Goal: Transaction & Acquisition: Purchase product/service

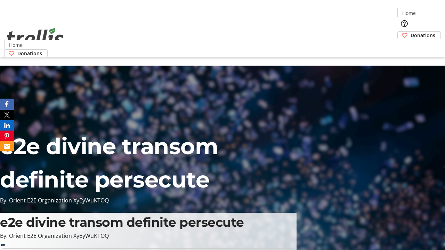
click at [425, 10] on span "Sign Up" at bounding box center [428, 10] width 20 height 8
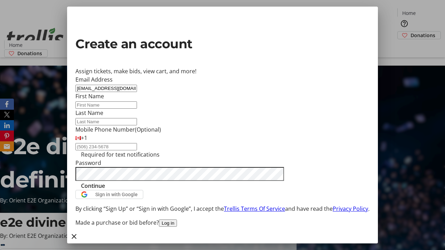
type input "[EMAIL_ADDRESS][DOMAIN_NAME]"
type input "Malika"
type input "[PERSON_NAME]"
click at [105, 190] on span "Continue" at bounding box center [93, 186] width 24 height 8
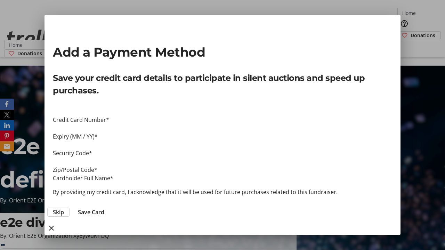
click at [64, 208] on span "Skip" at bounding box center [58, 212] width 11 height 8
click at [411, 32] on span "Donations" at bounding box center [423, 35] width 25 height 7
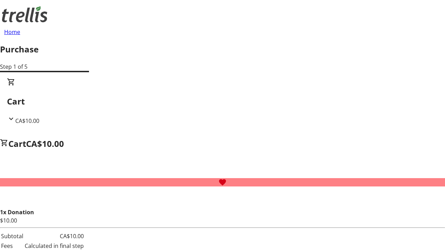
select select "CA"
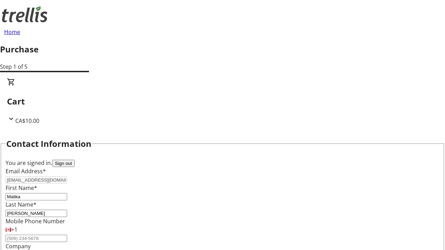
type input "Kelowna"
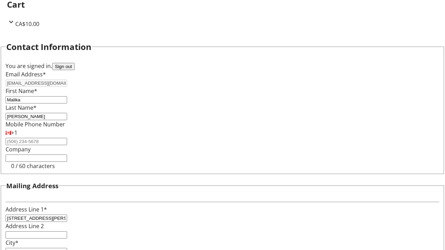
select select "BC"
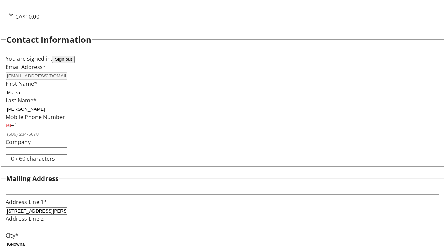
type input "Kelowna"
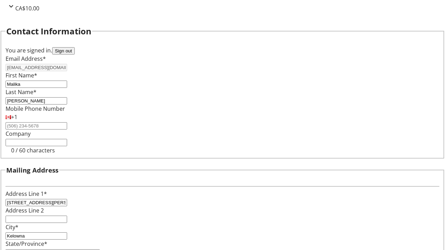
type input "V1Y 0C2"
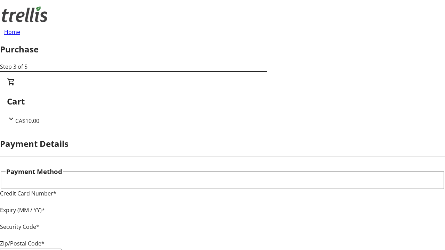
type input "V1Y 0C2"
